Goal: Information Seeking & Learning: Understand process/instructions

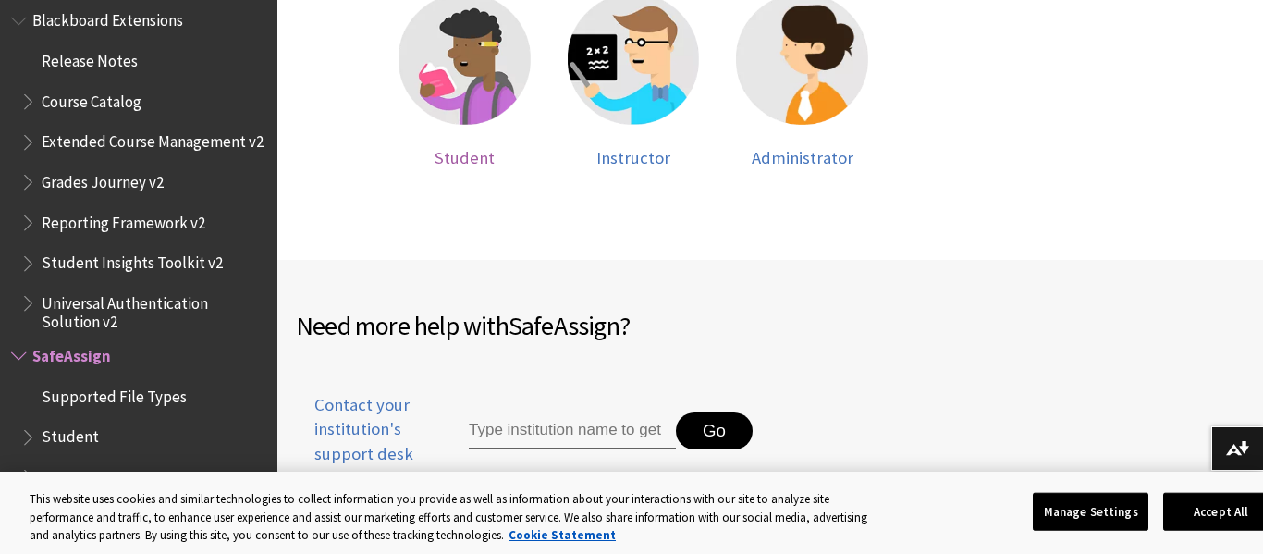
scroll to position [500, 0]
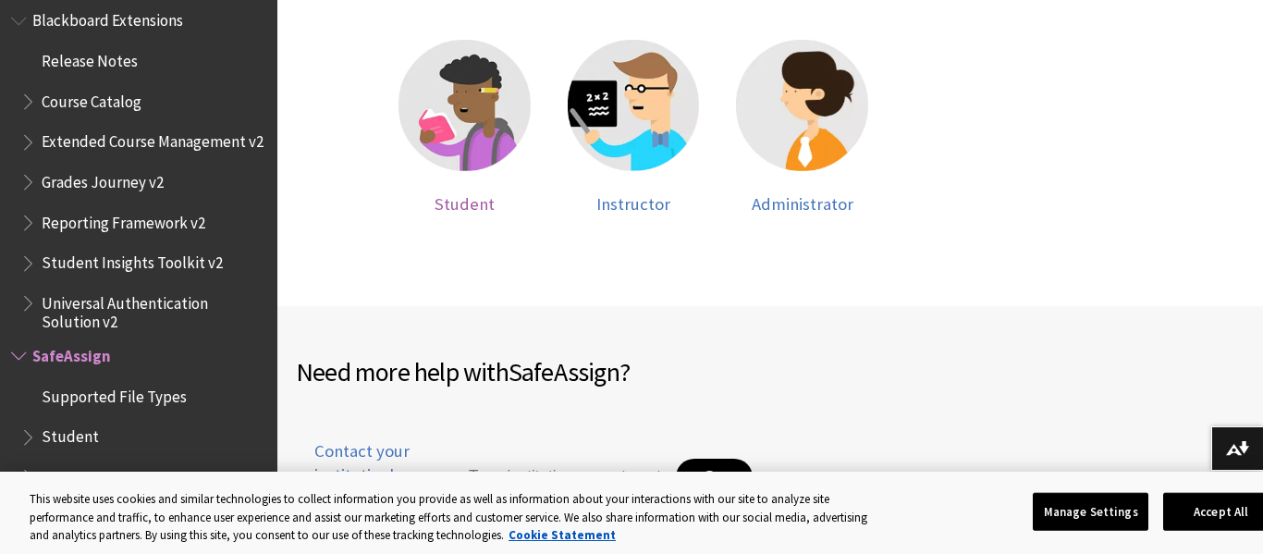
click at [451, 182] on div at bounding box center [465, 117] width 132 height 154
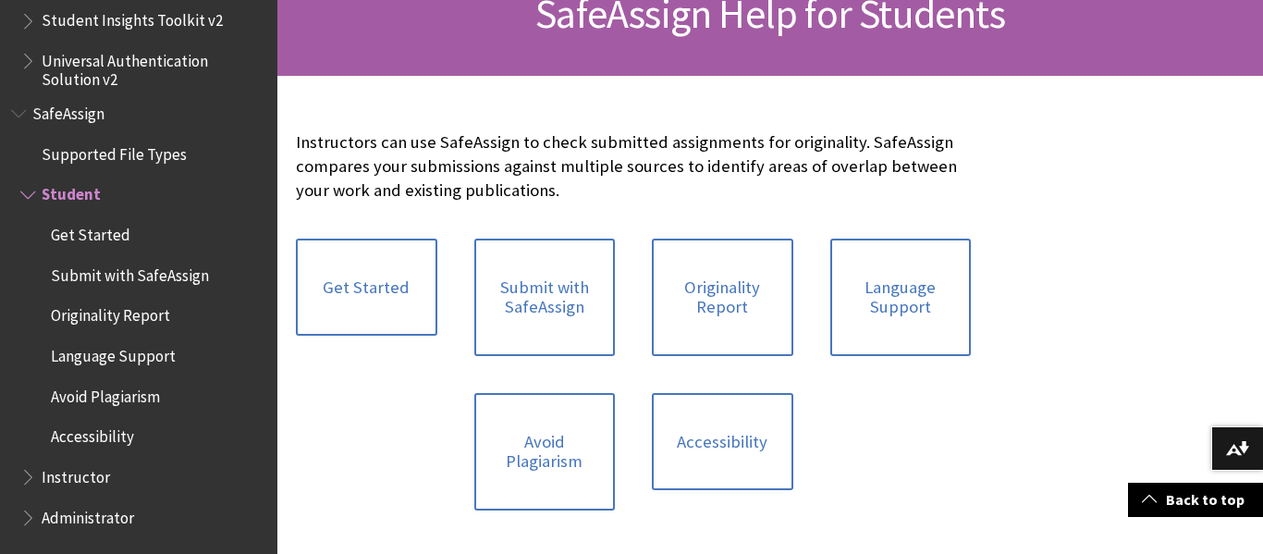
scroll to position [316, 0]
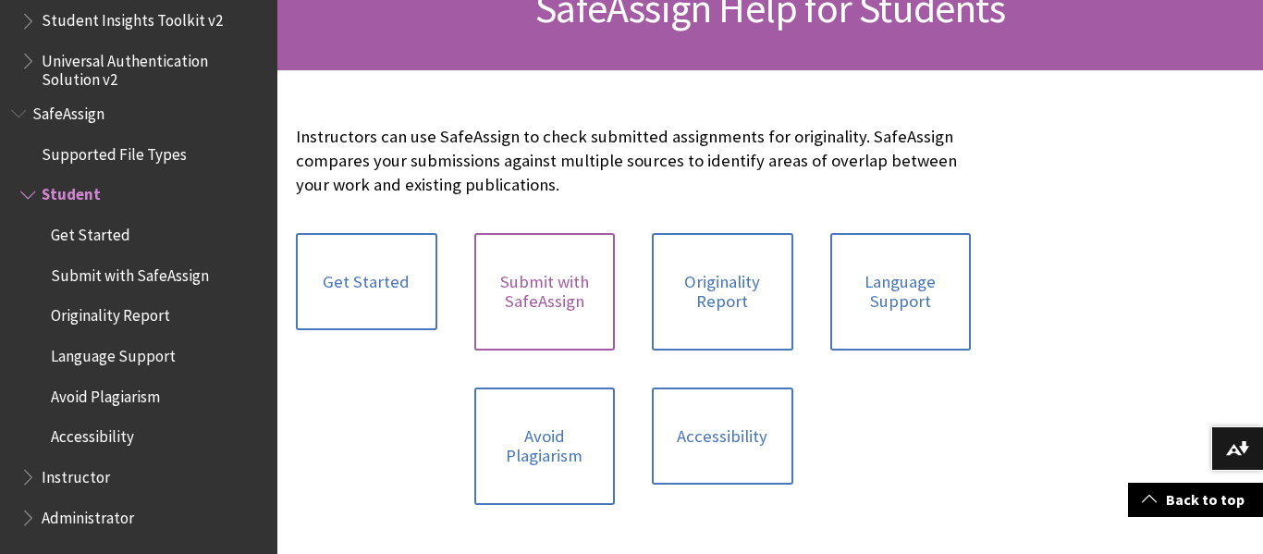
click at [546, 268] on link "Submit with SafeAssign" at bounding box center [544, 291] width 141 height 117
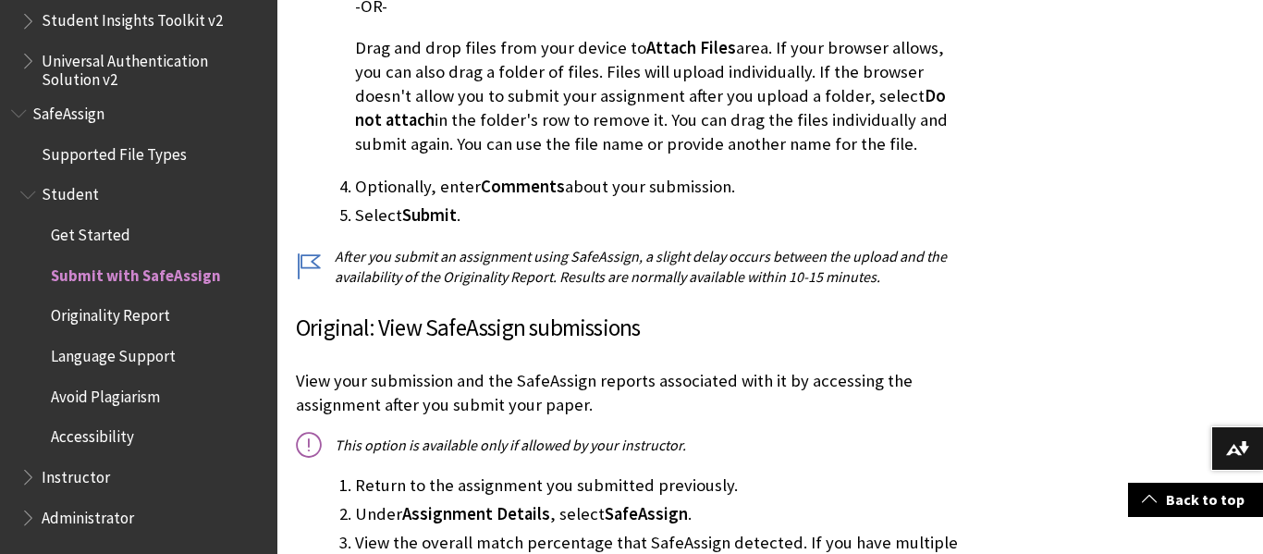
scroll to position [1083, 0]
